Goal: Information Seeking & Learning: Compare options

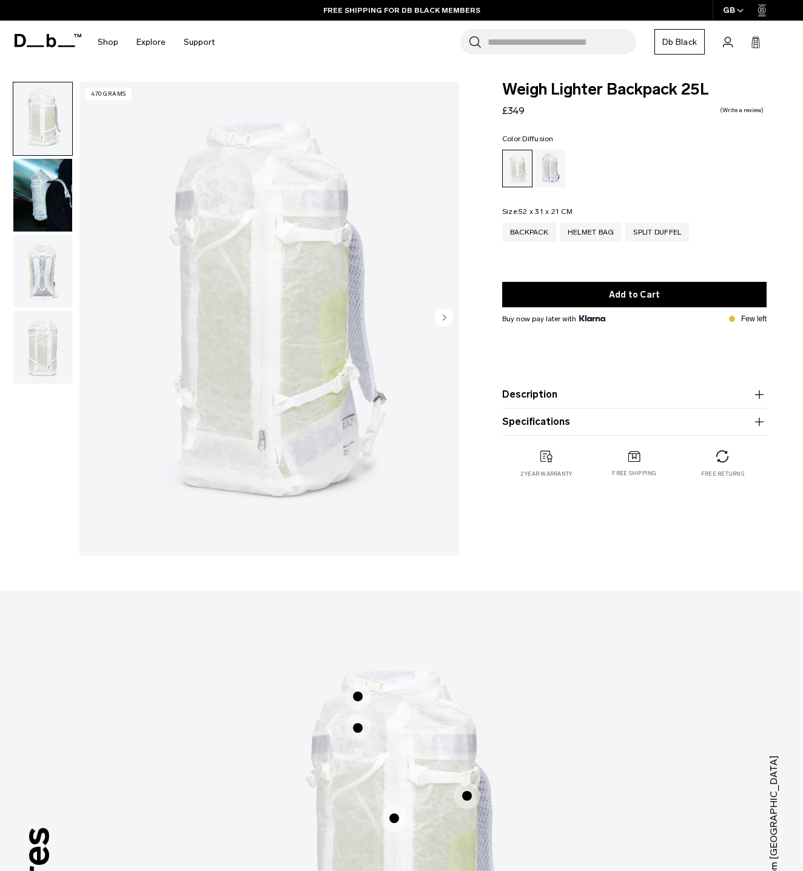
click at [52, 356] on img "button" at bounding box center [42, 347] width 59 height 73
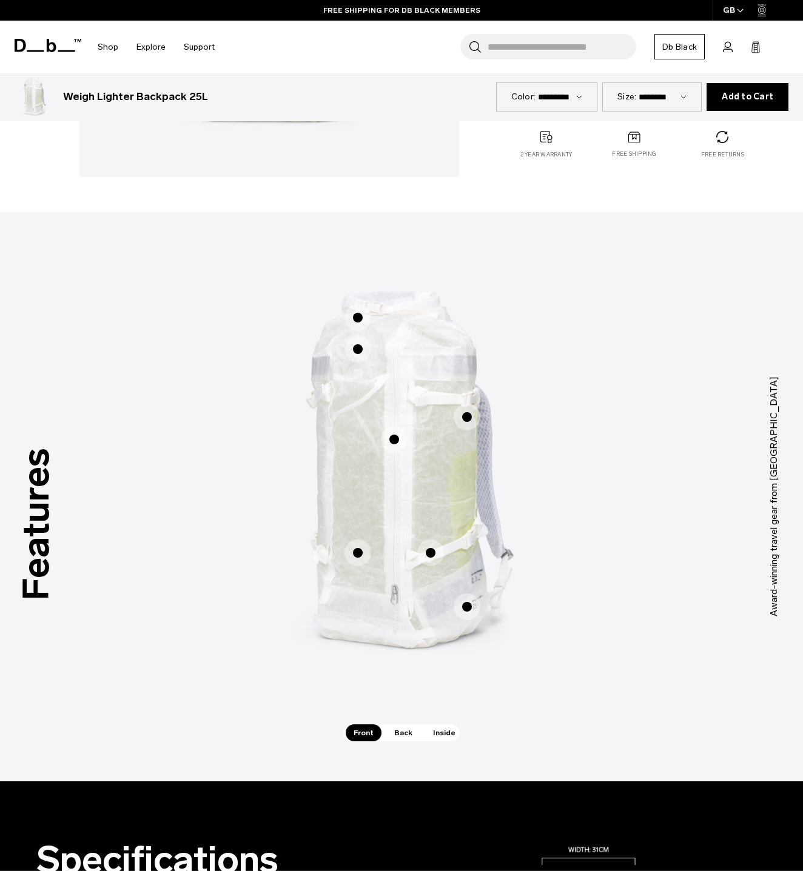
scroll to position [383, 0]
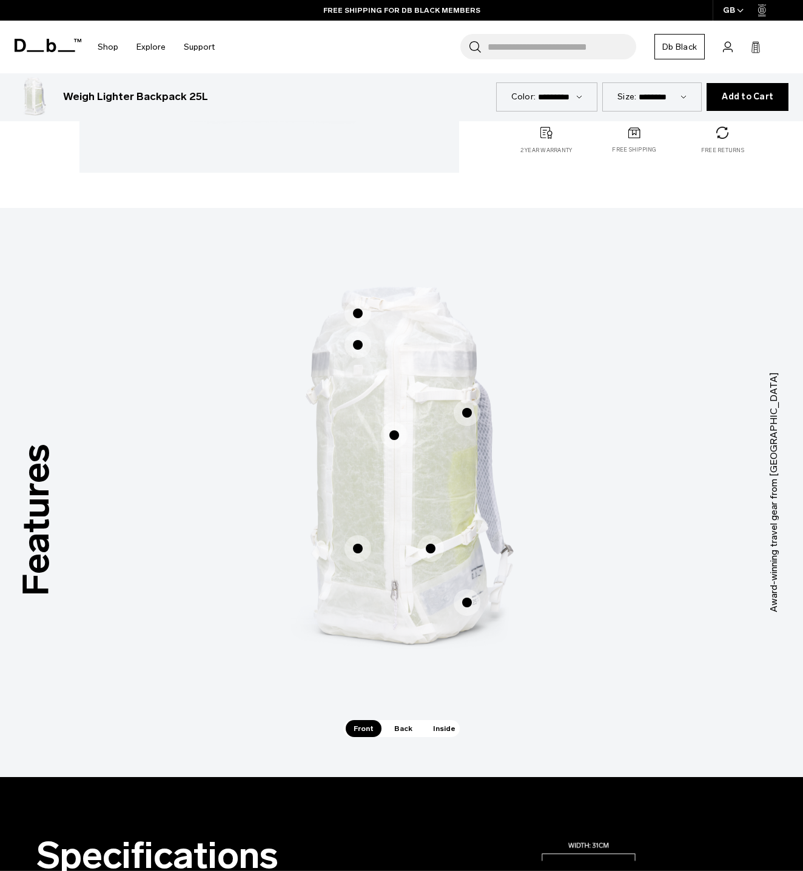
click at [401, 720] on div "Adjustable and interchangeable ski/split board carry straps Adjustable and inte…" at bounding box center [401, 492] width 364 height 489
click at [406, 727] on span "Back" at bounding box center [403, 728] width 34 height 17
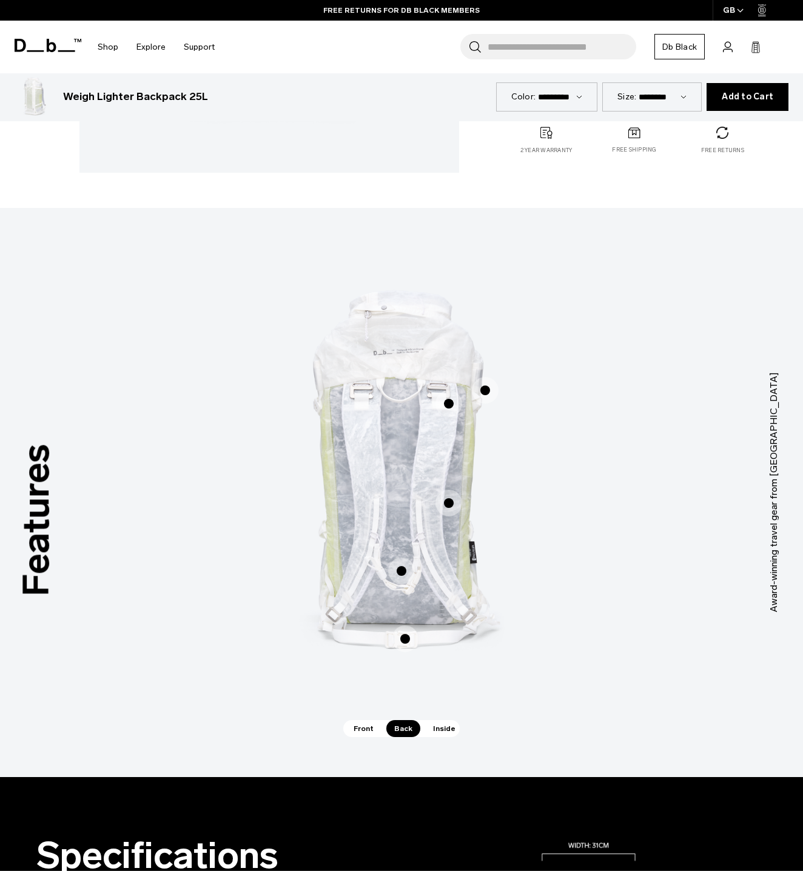
click at [428, 729] on span "Inside" at bounding box center [444, 728] width 38 height 17
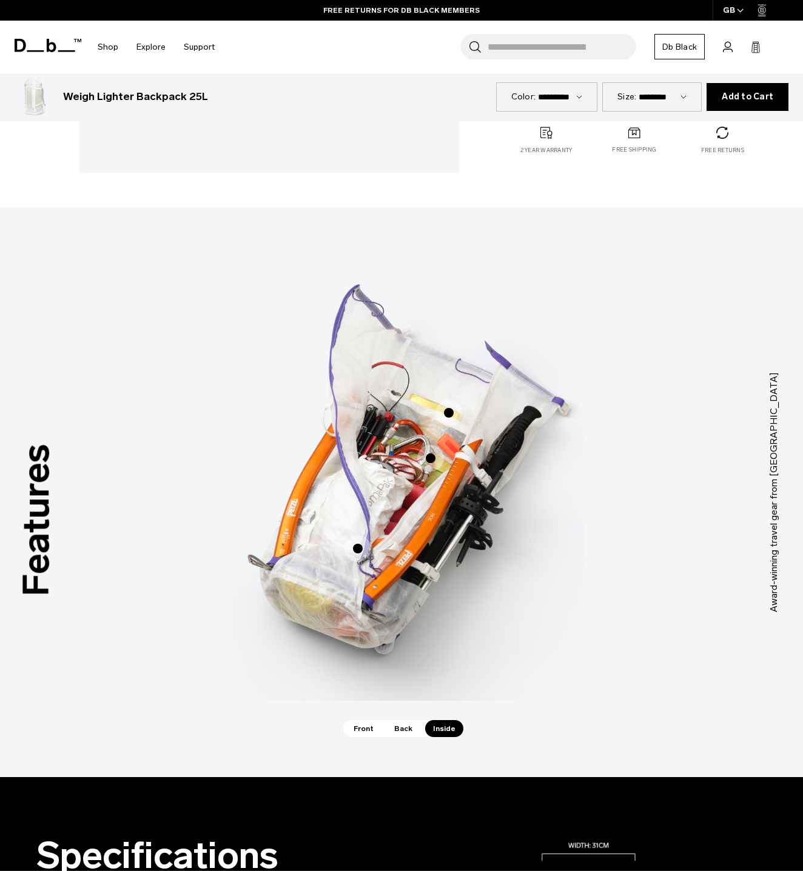
click at [432, 474] on img "3 / 3" at bounding box center [401, 474] width 364 height 453
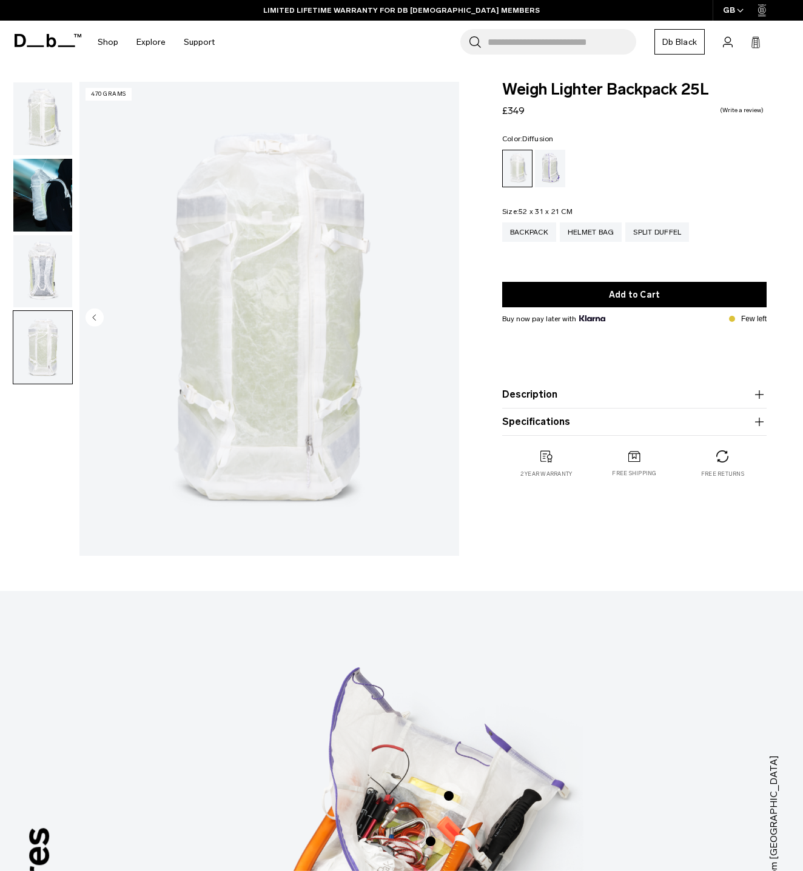
scroll to position [1, 0]
click at [599, 226] on div "Helmet Bag" at bounding box center [591, 231] width 62 height 19
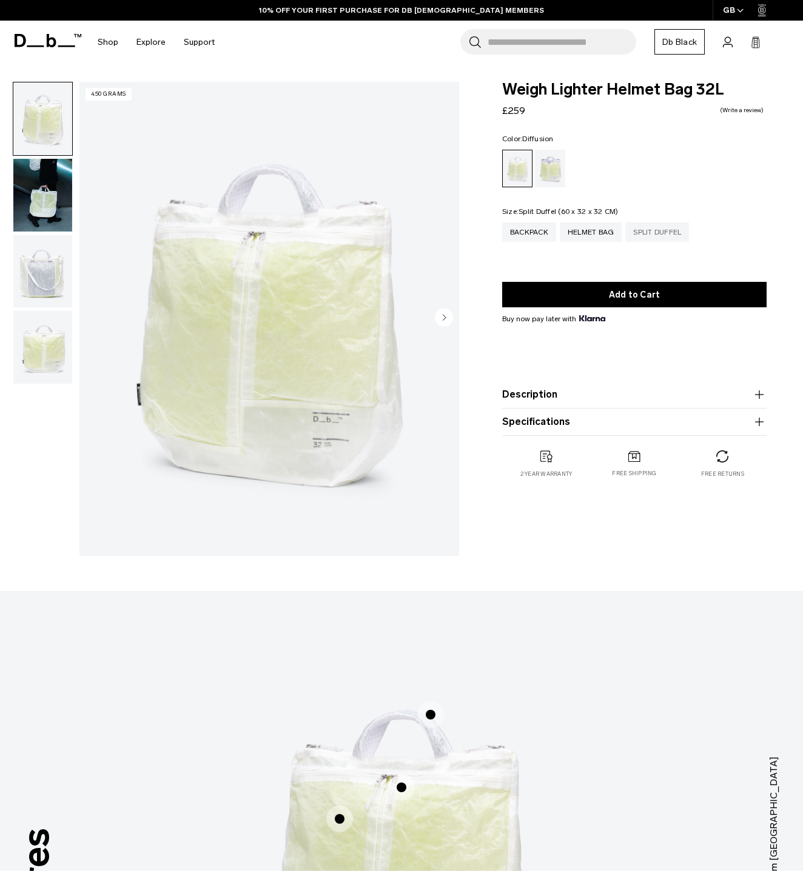
click at [674, 236] on div "Split Duffel" at bounding box center [657, 232] width 64 height 19
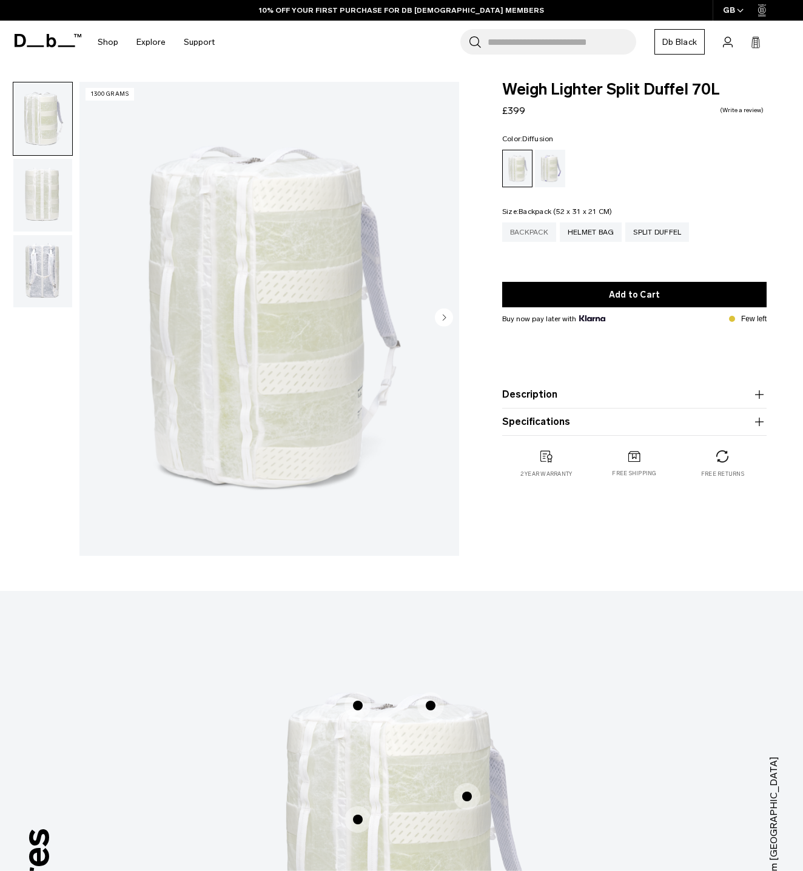
click at [524, 236] on div "Backpack" at bounding box center [529, 232] width 54 height 19
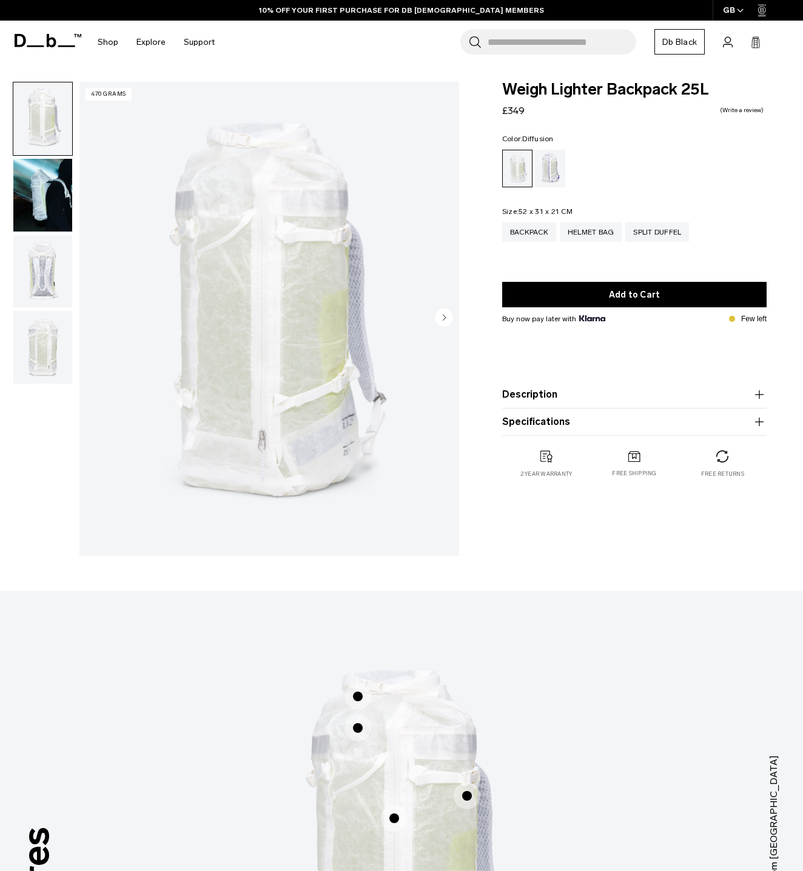
click at [56, 213] on img "button" at bounding box center [42, 195] width 59 height 73
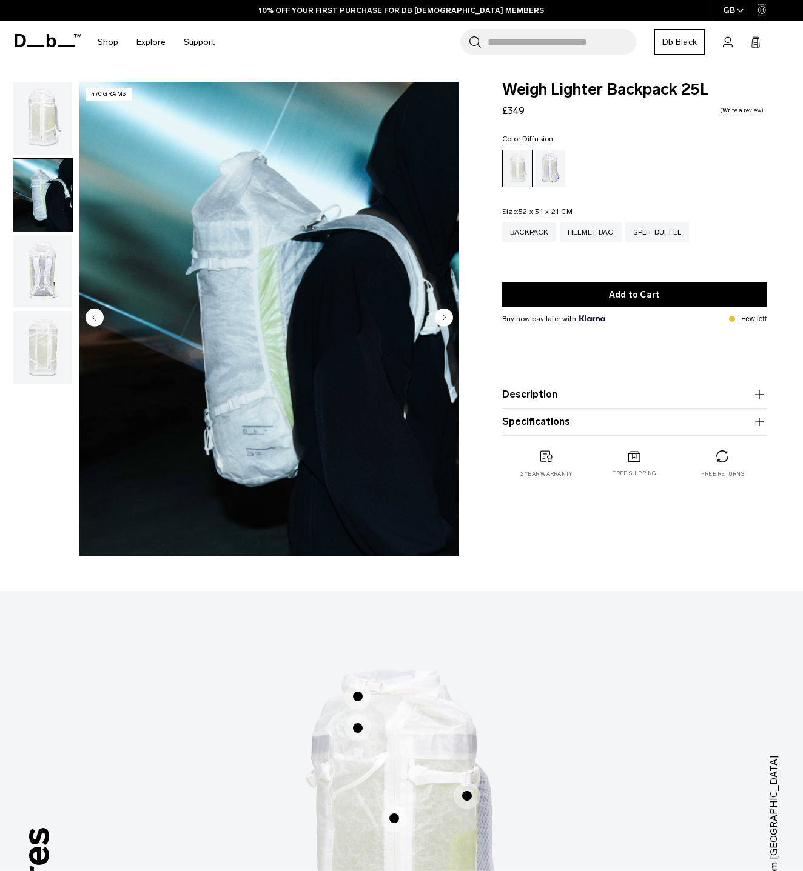
click at [54, 258] on img "button" at bounding box center [42, 271] width 59 height 73
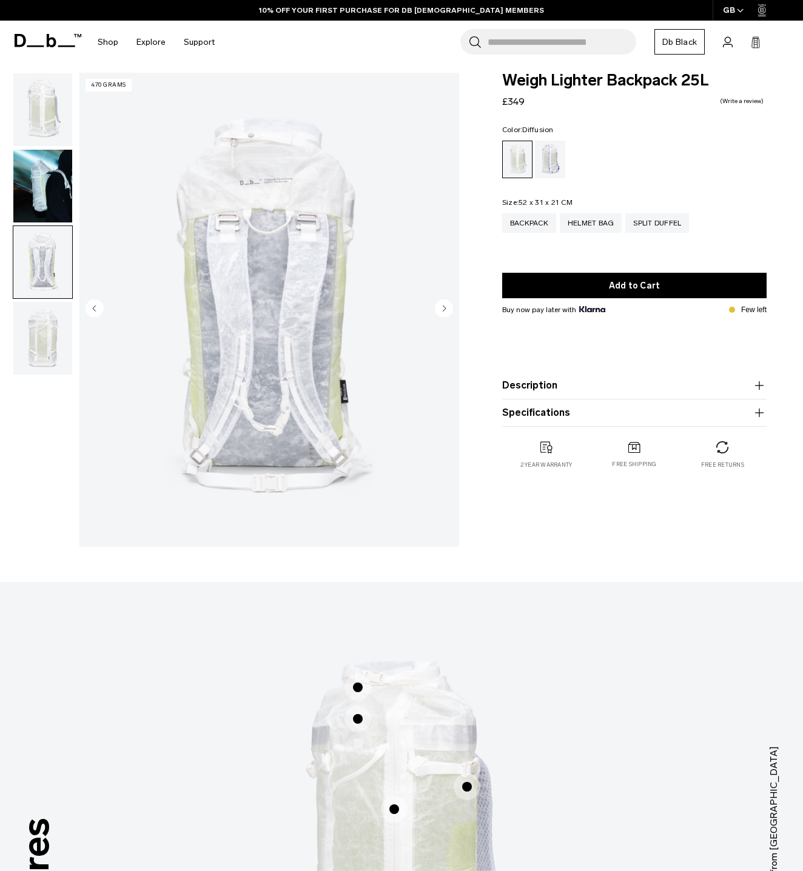
scroll to position [7, 0]
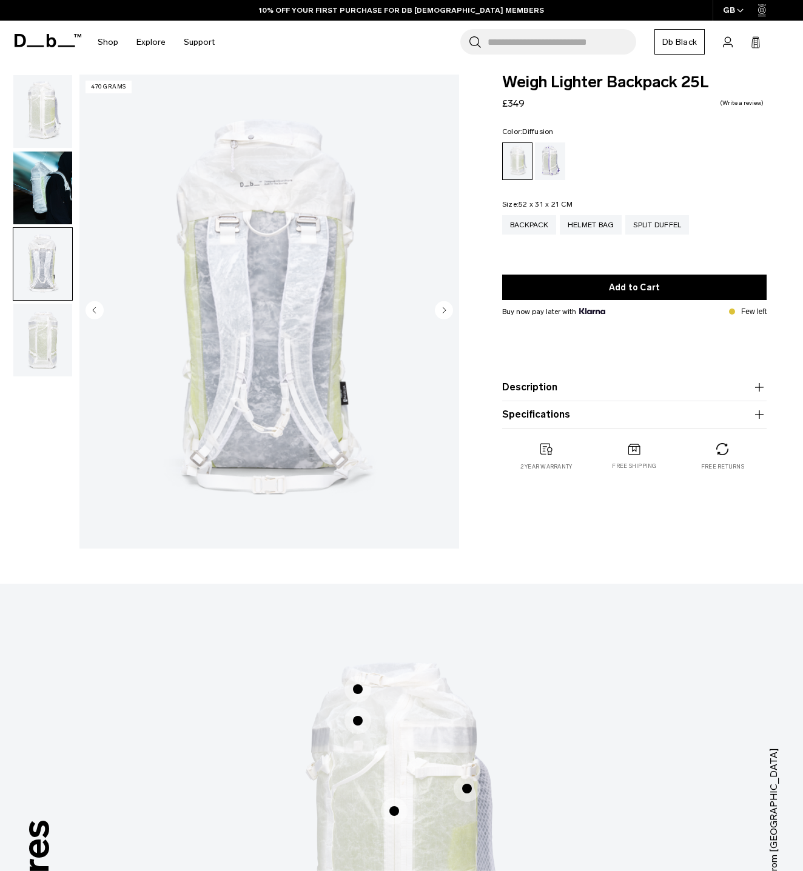
click at [71, 332] on img "button" at bounding box center [42, 340] width 59 height 73
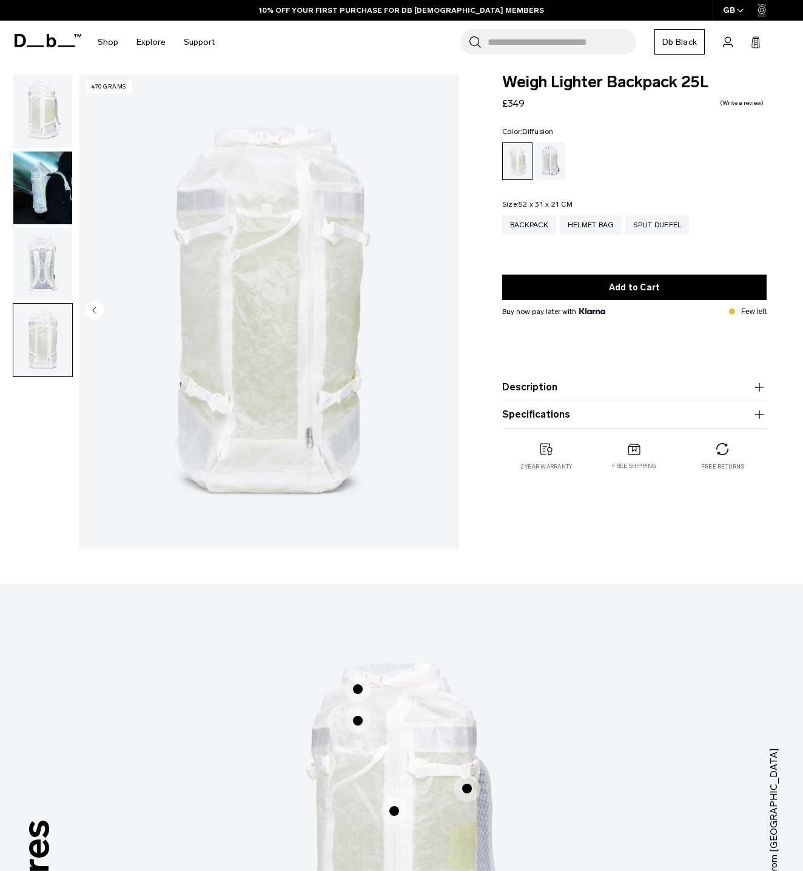
click at [264, 310] on img "4 / 4" at bounding box center [269, 312] width 380 height 474
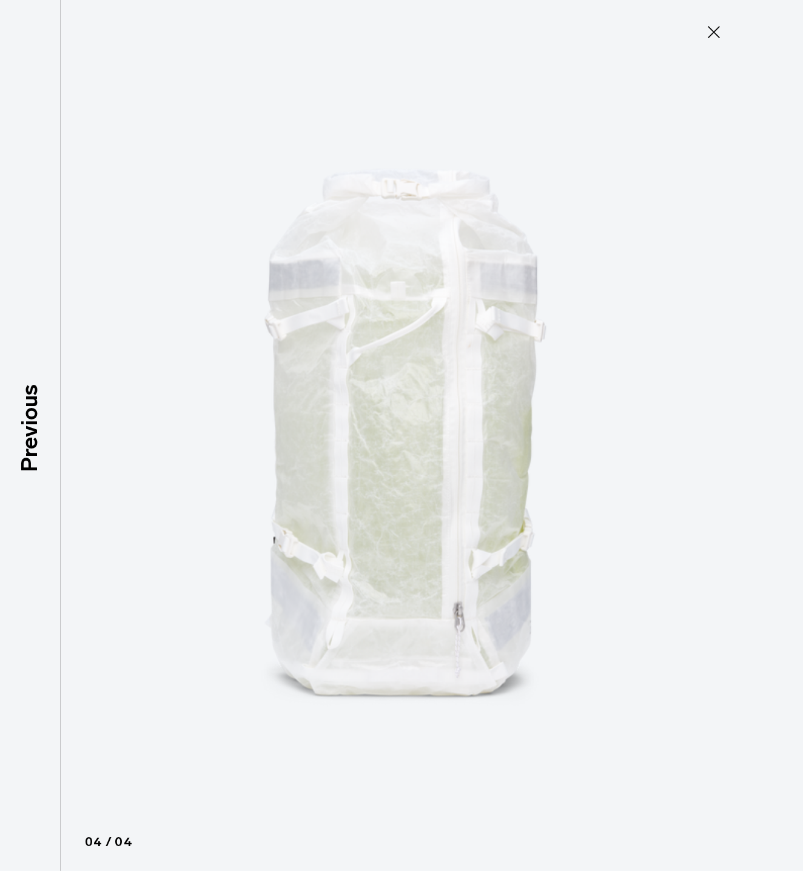
click at [711, 38] on icon at bounding box center [713, 31] width 19 height 19
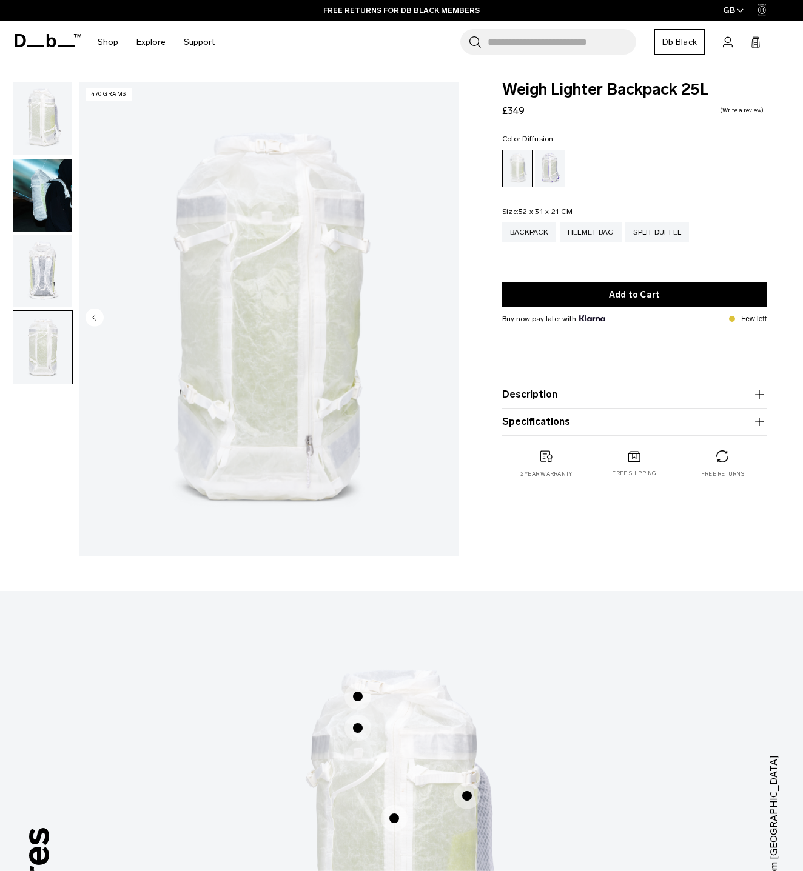
scroll to position [0, 0]
click at [94, 321] on circle "Previous slide" at bounding box center [94, 318] width 18 height 18
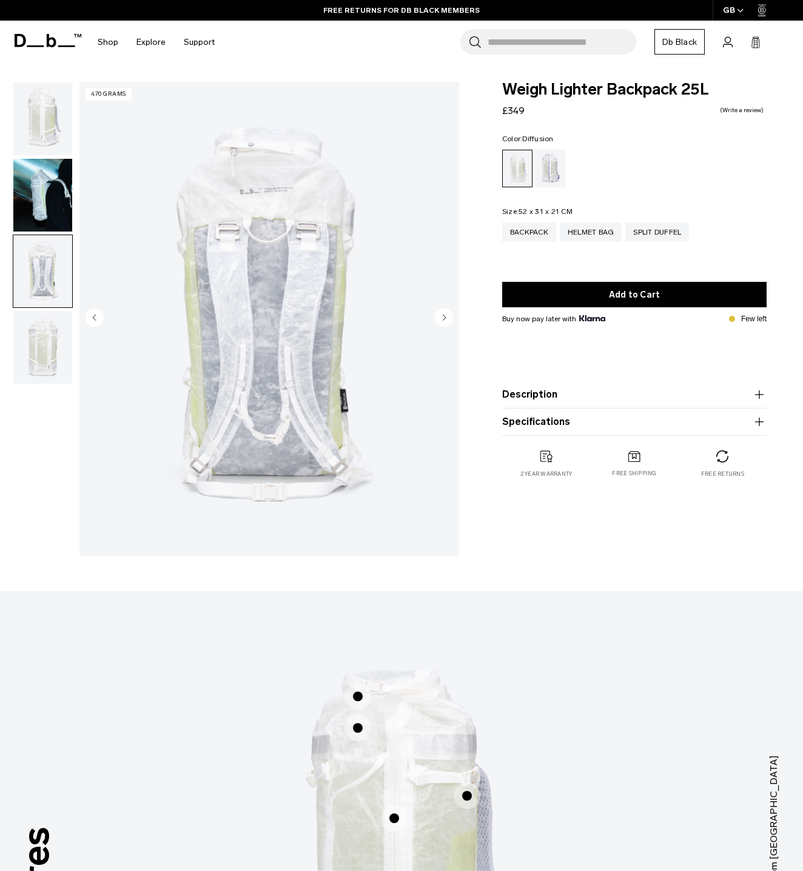
click at [94, 321] on circle "Previous slide" at bounding box center [94, 318] width 18 height 18
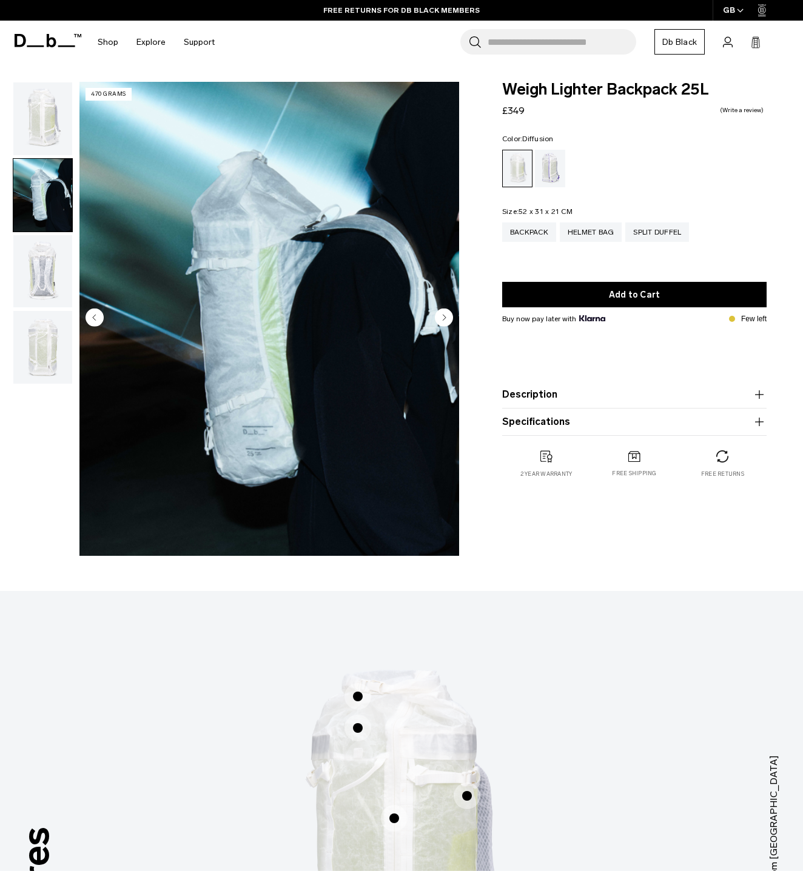
click at [539, 397] on button "Description" at bounding box center [634, 394] width 264 height 15
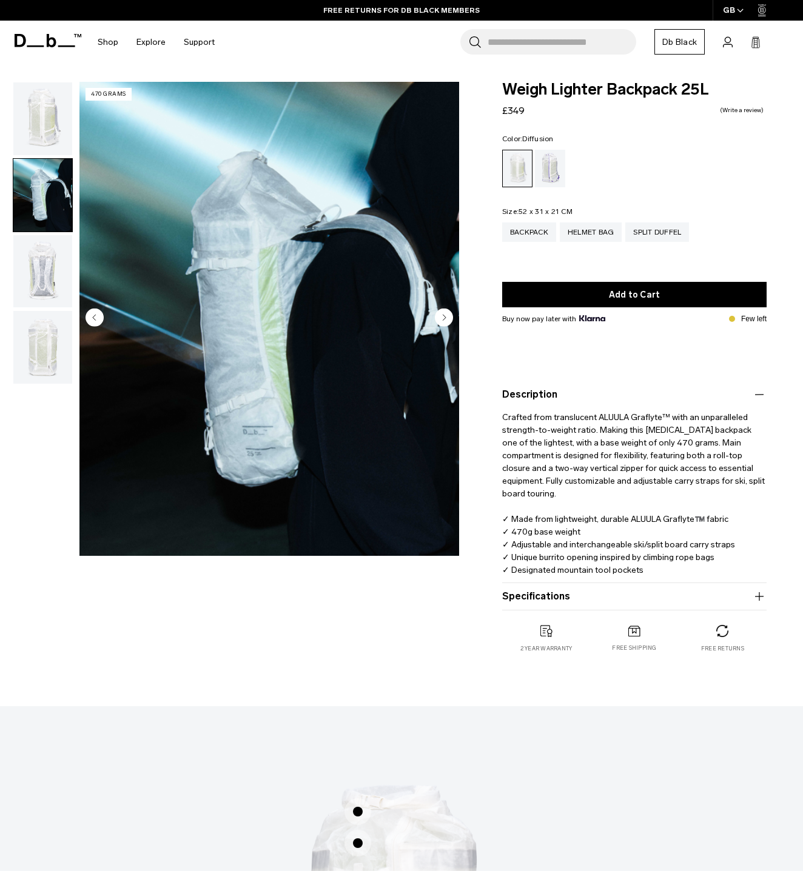
click at [571, 601] on button "Specifications" at bounding box center [634, 596] width 264 height 15
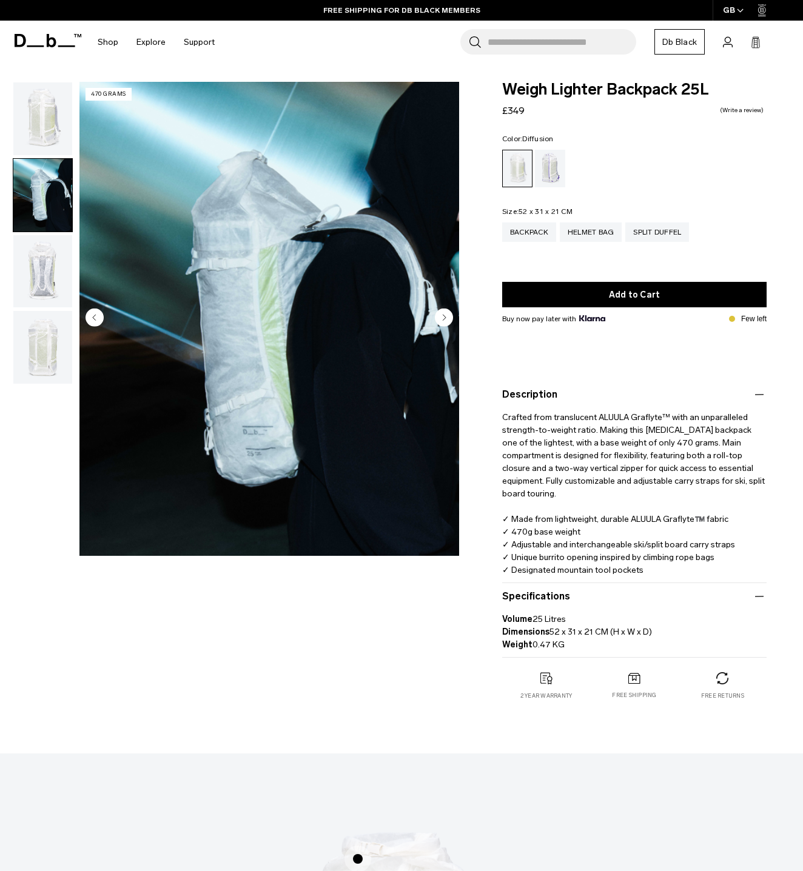
click at [54, 290] on img "button" at bounding box center [42, 271] width 59 height 73
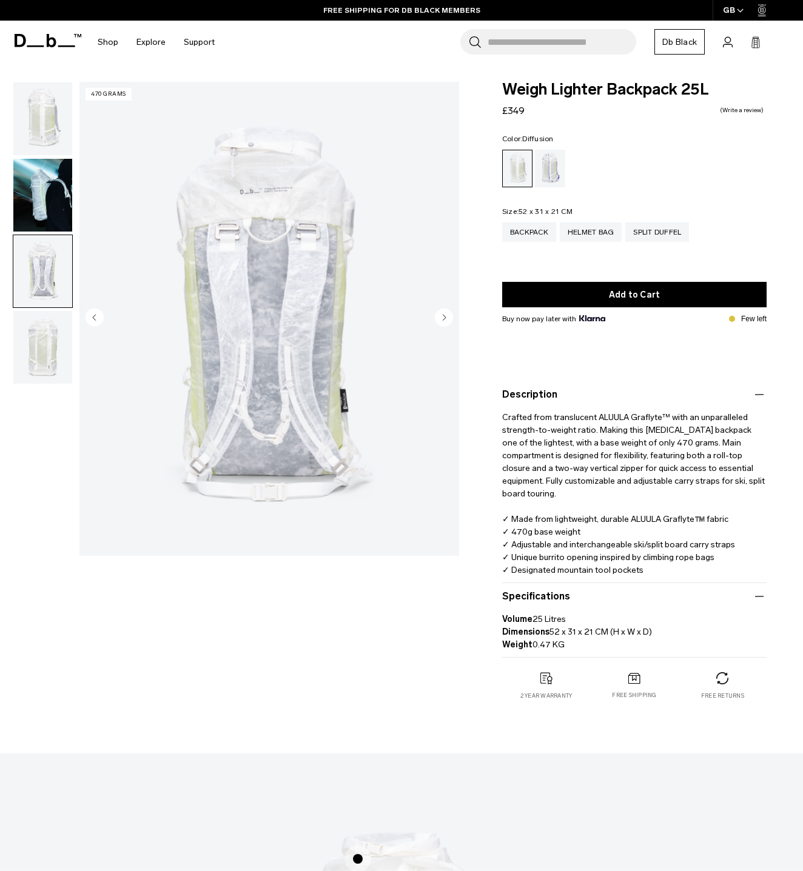
click at [30, 113] on img "button" at bounding box center [42, 118] width 59 height 73
